Goal: Information Seeking & Learning: Learn about a topic

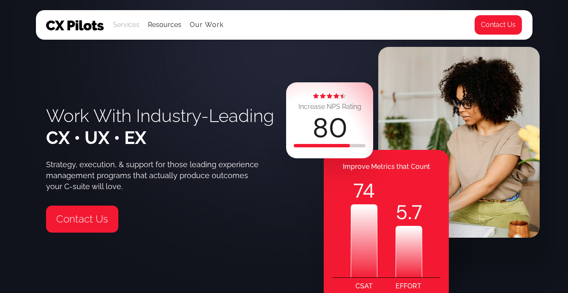
click at [123, 25] on div "Services" at bounding box center [126, 25] width 27 height 12
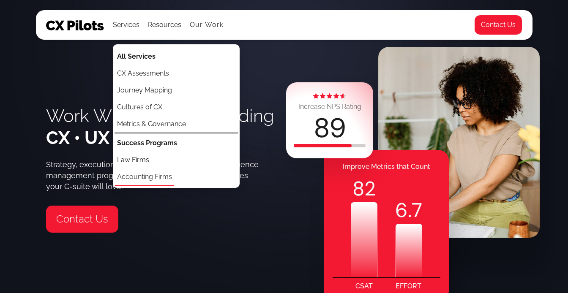
click at [150, 177] on link "Accounting Firms" at bounding box center [144, 177] width 59 height 17
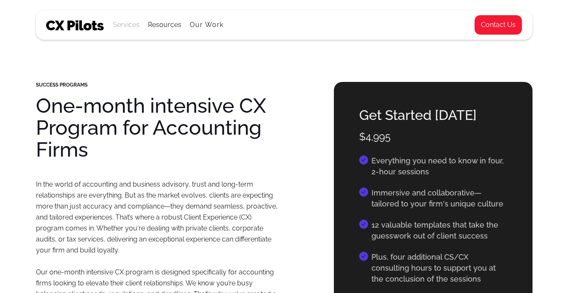
click at [128, 27] on div "Services" at bounding box center [126, 25] width 27 height 12
